Goal: Information Seeking & Learning: Learn about a topic

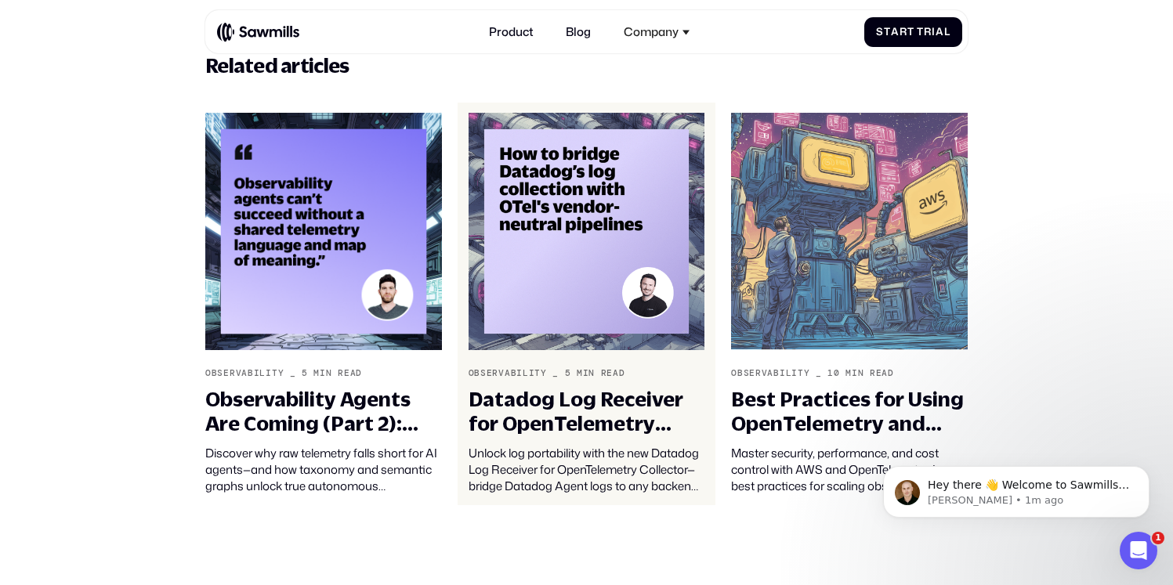
scroll to position [10042, 0]
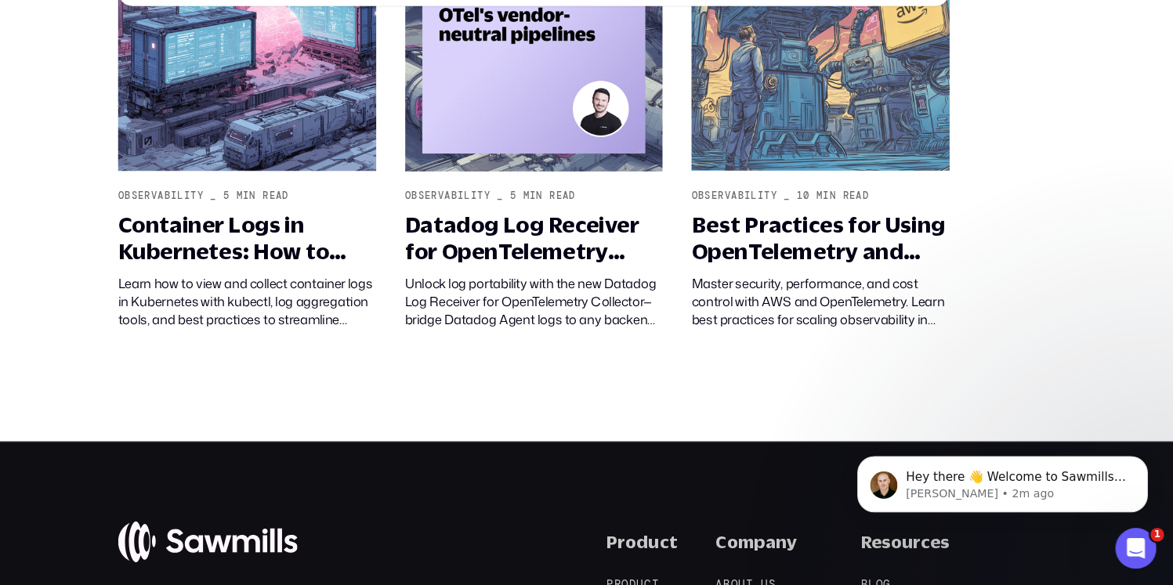
scroll to position [5025, 0]
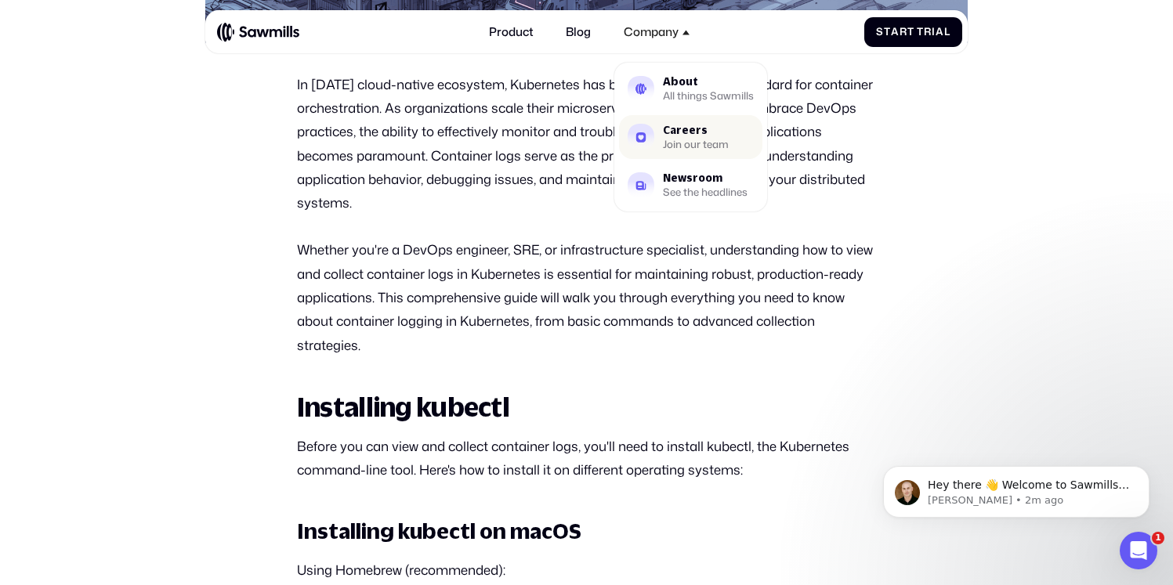
scroll to position [902, 0]
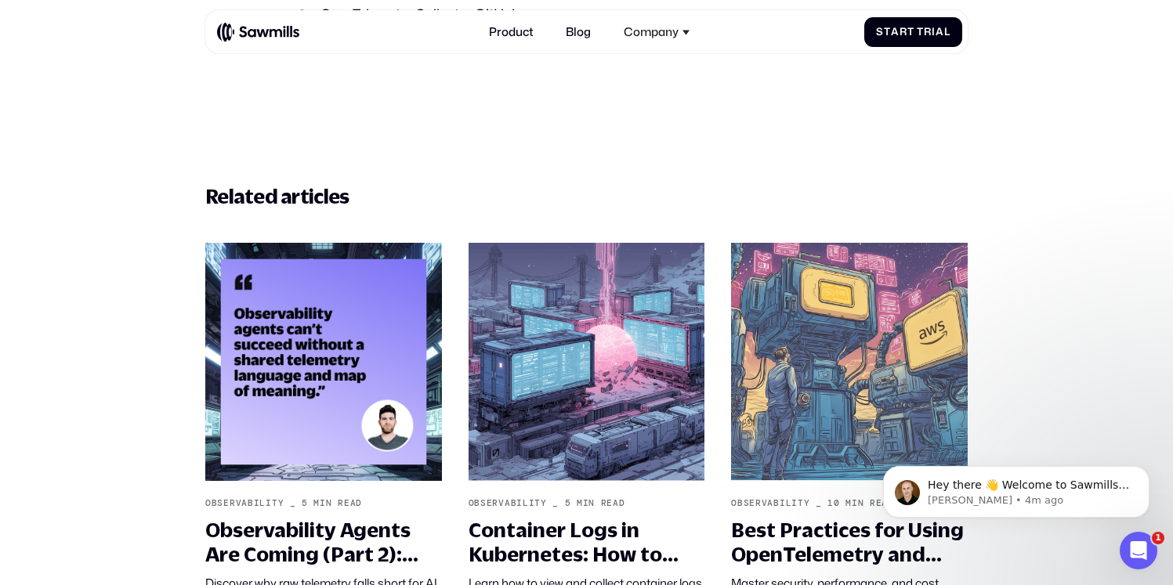
scroll to position [4333, 0]
